Goal: Task Accomplishment & Management: Manage account settings

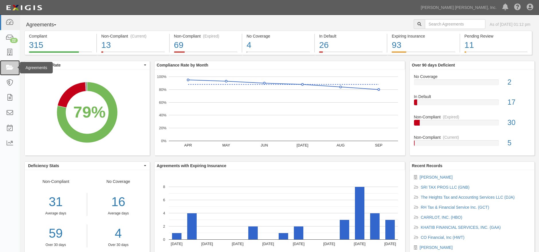
click at [8, 69] on icon at bounding box center [10, 67] width 8 height 7
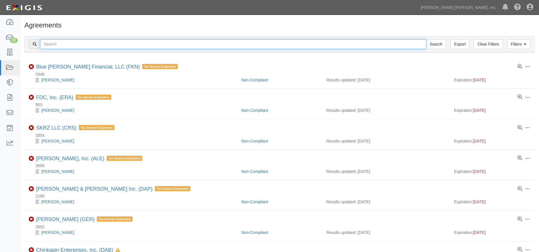
click at [155, 44] on input "text" at bounding box center [233, 44] width 386 height 10
type input "h"
type input "john avara"
click at [426, 39] on input "Search" at bounding box center [436, 44] width 20 height 10
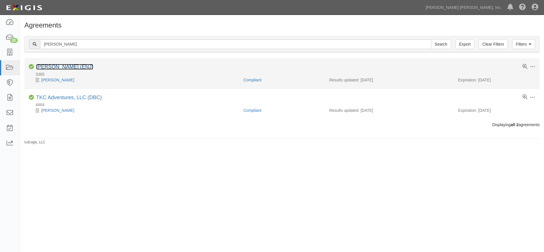
click at [70, 67] on link "[PERSON_NAME] (ENJ)" at bounding box center [64, 67] width 57 height 6
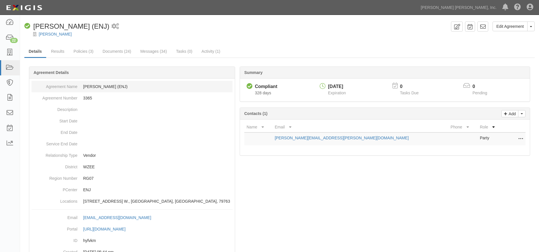
click at [105, 82] on dd "[PERSON_NAME] (ENJ)" at bounding box center [132, 86] width 201 height 11
click at [518, 135] on icon at bounding box center [520, 138] width 5 height 7
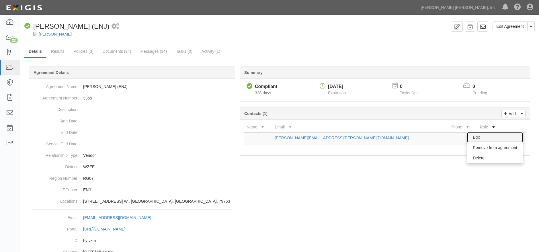
click at [475, 134] on link "Edit" at bounding box center [495, 137] width 56 height 10
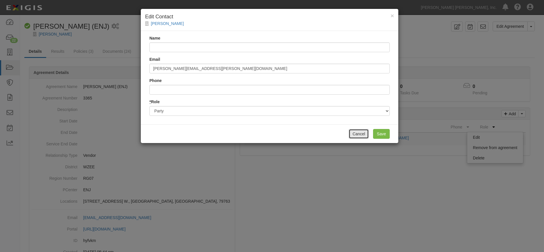
click at [364, 130] on button "Cancel" at bounding box center [358, 134] width 20 height 10
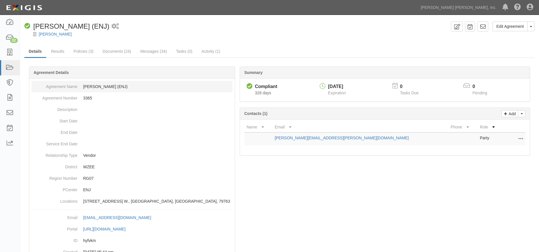
click at [116, 85] on dd "John Avara (ENJ)" at bounding box center [132, 86] width 201 height 11
drag, startPoint x: 116, startPoint y: 85, endPoint x: 73, endPoint y: 83, distance: 43.6
click at [73, 83] on dl "Agreement Name John Avara (ENJ) Agreement Number 3365 Description Start Date En…" at bounding box center [132, 144] width 201 height 126
click at [146, 108] on dd at bounding box center [132, 109] width 201 height 11
click at [512, 24] on link "Edit Agreement" at bounding box center [509, 26] width 35 height 10
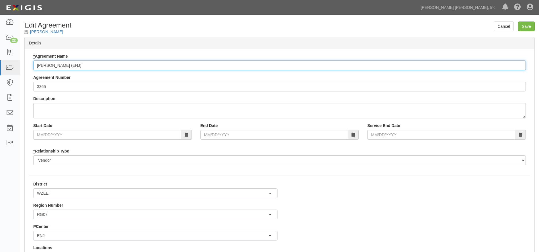
drag, startPoint x: 74, startPoint y: 64, endPoint x: 21, endPoint y: 67, distance: 52.8
click at [21, 67] on div "Cancel Save Edit Agreement John Avara Details * Agreement Name John Avara (ENJ)…" at bounding box center [279, 200] width 519 height 359
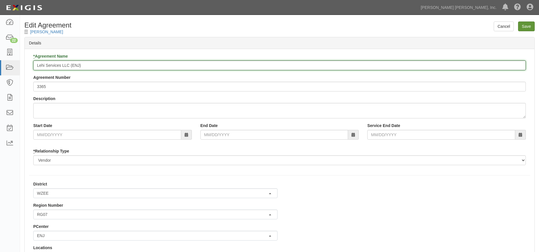
type input "Lehi Services LLC (ENJ)"
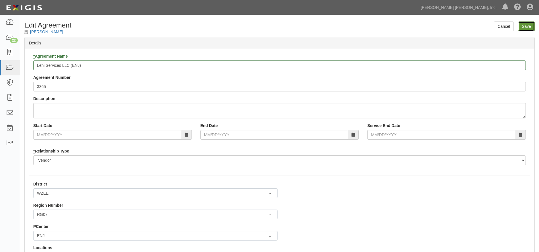
click at [531, 28] on input "Save" at bounding box center [526, 26] width 17 height 10
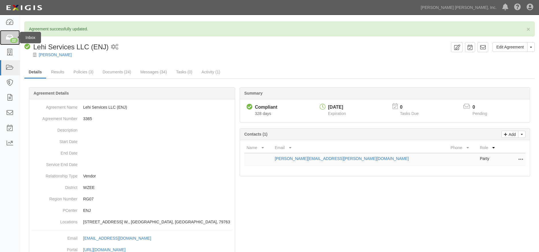
click at [12, 38] on div "22" at bounding box center [14, 40] width 8 height 5
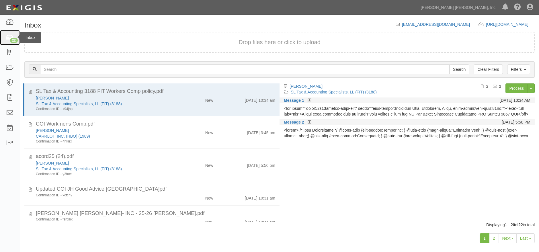
click at [13, 38] on div "22" at bounding box center [14, 40] width 8 height 5
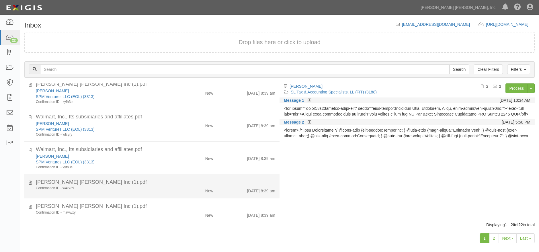
scroll to position [425, 0]
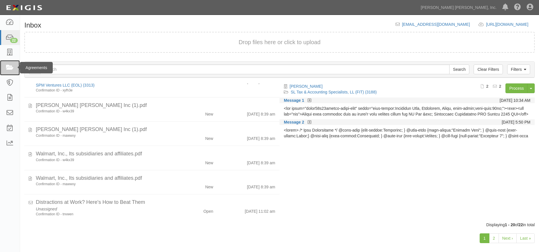
click at [8, 66] on icon at bounding box center [10, 67] width 8 height 7
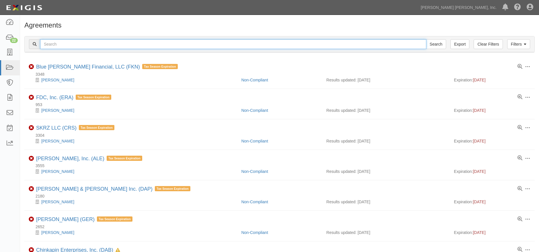
click at [77, 45] on input "text" at bounding box center [233, 44] width 386 height 10
type input "t2t"
click at [426, 39] on input "Search" at bounding box center [436, 44] width 20 height 10
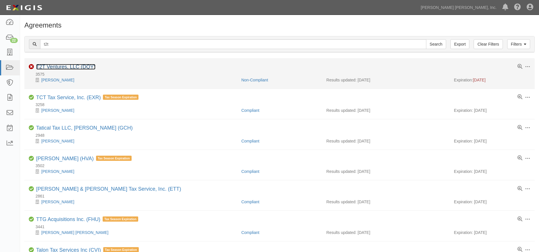
drag, startPoint x: 74, startPoint y: 65, endPoint x: 81, endPoint y: 72, distance: 10.3
click at [74, 65] on link "T2T Ventures, LLC (DQY)" at bounding box center [65, 67] width 59 height 6
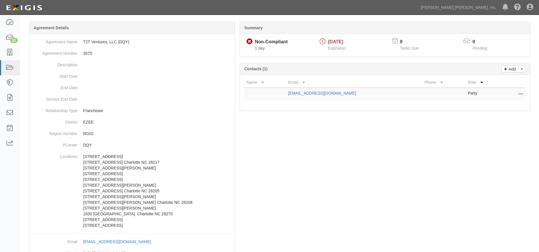
scroll to position [102, 0]
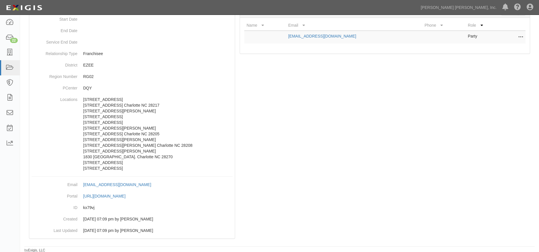
click at [281, 183] on div at bounding box center [279, 108] width 510 height 271
